Goal: Information Seeking & Learning: Learn about a topic

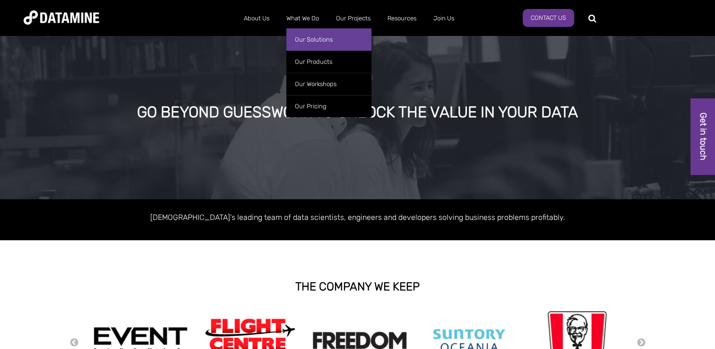
click at [317, 46] on link "Our Solutions" at bounding box center [328, 39] width 85 height 22
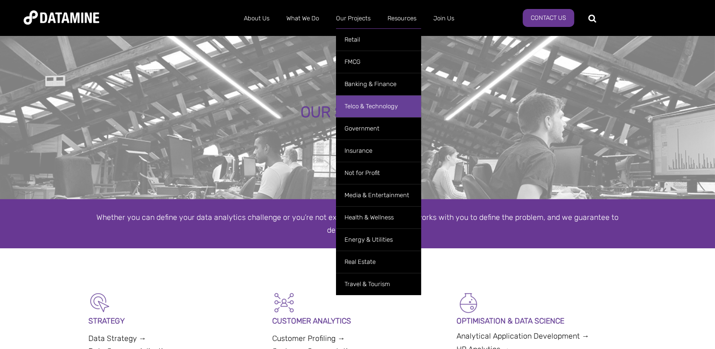
click at [381, 105] on link "Telco & Technology" at bounding box center [378, 106] width 85 height 22
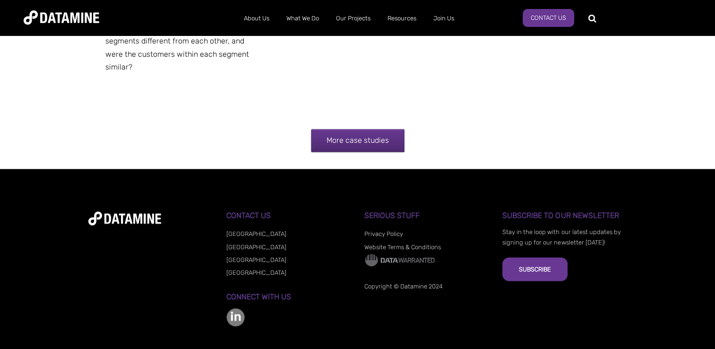
scroll to position [1550, 0]
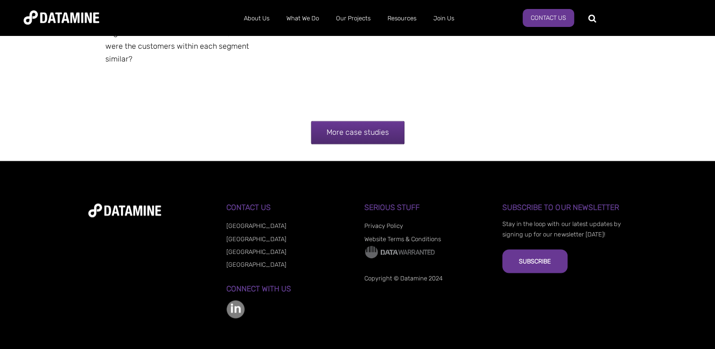
click at [246, 248] on link "[GEOGRAPHIC_DATA]" at bounding box center [256, 251] width 60 height 7
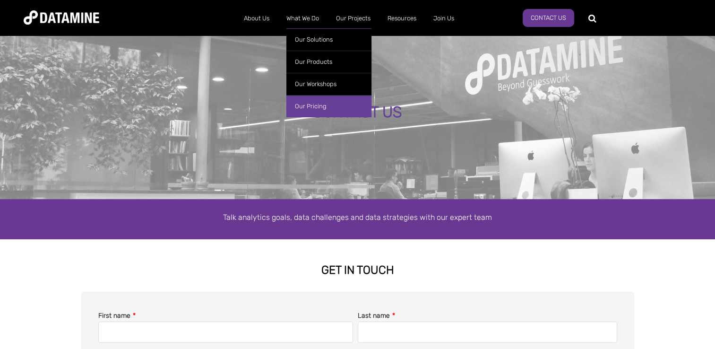
click at [325, 102] on link "Our Pricing" at bounding box center [328, 106] width 85 height 22
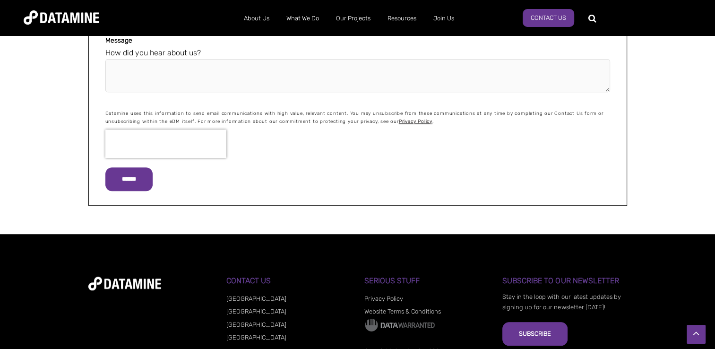
scroll to position [4260, 0]
